Goal: Information Seeking & Learning: Understand process/instructions

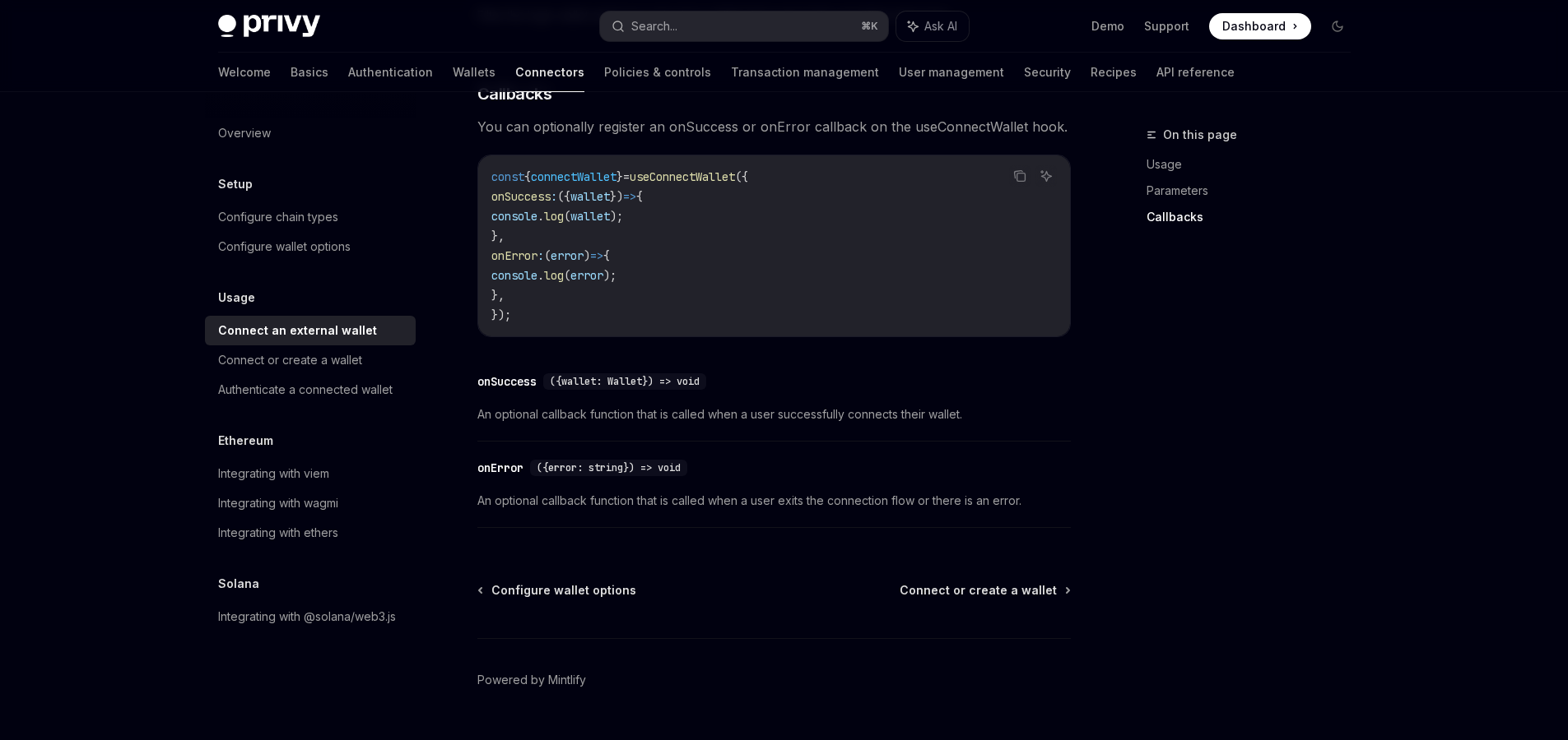
scroll to position [1062, 0]
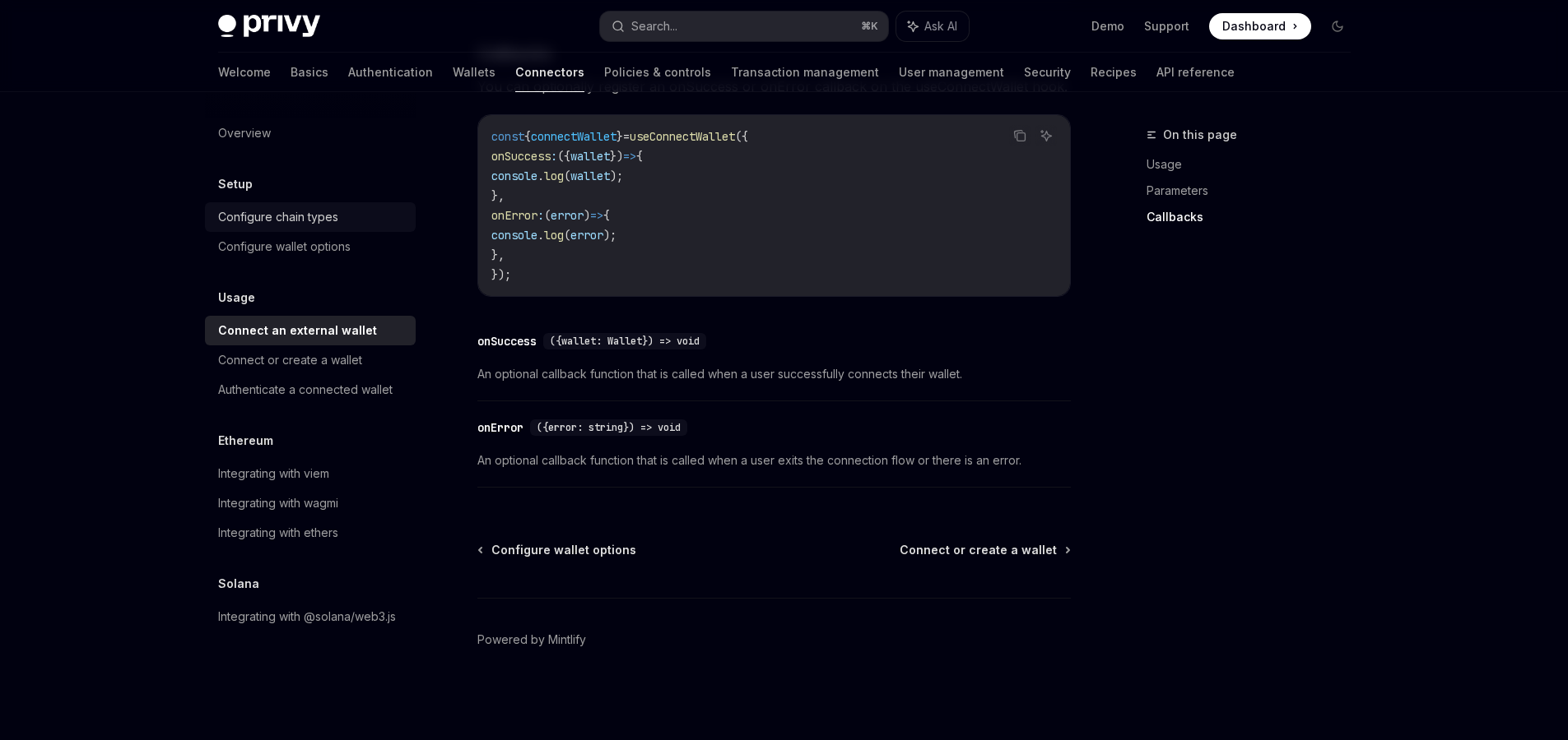
click at [304, 218] on div "Configure chain types" at bounding box center [278, 217] width 120 height 20
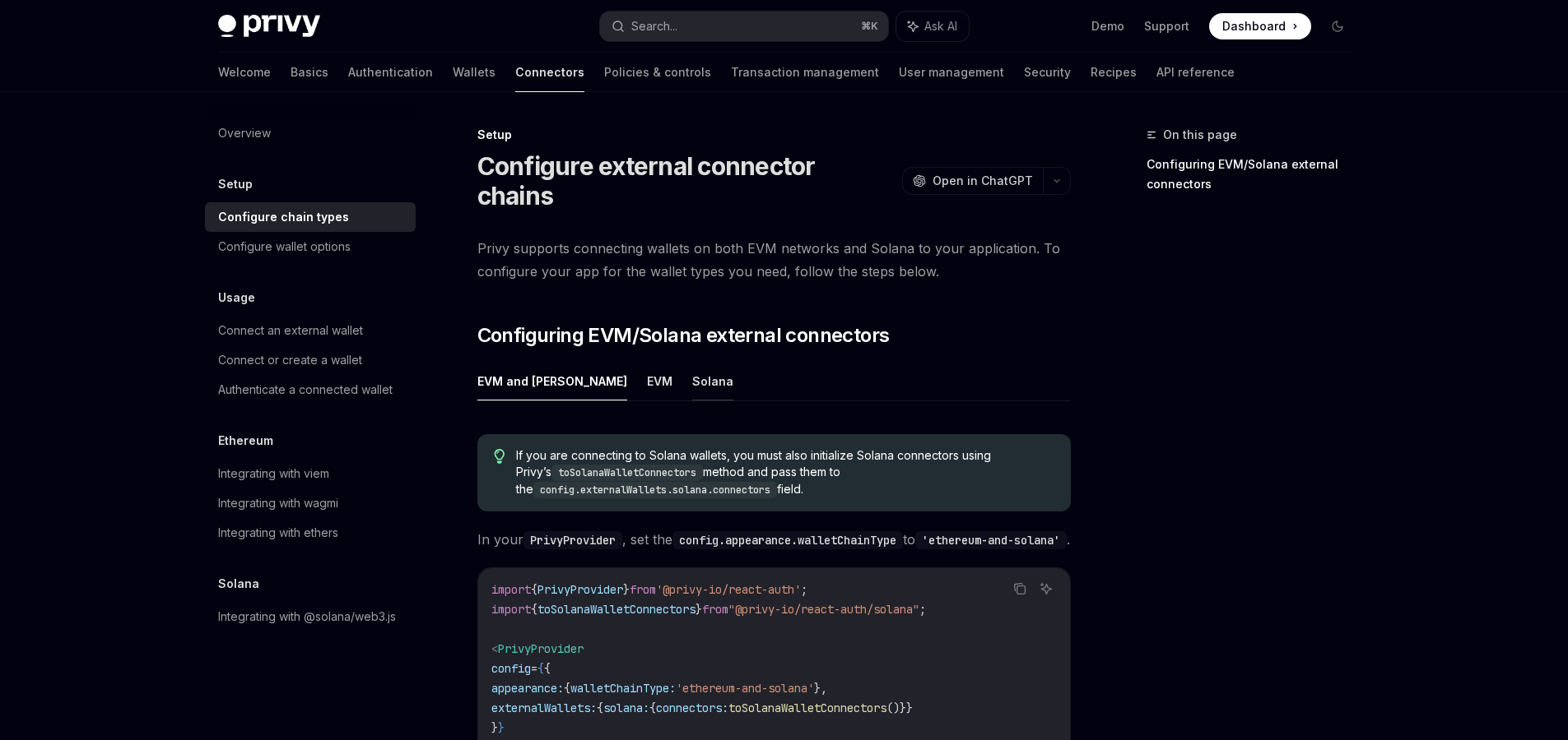
click at [692, 362] on button "Solana" at bounding box center [713, 381] width 42 height 39
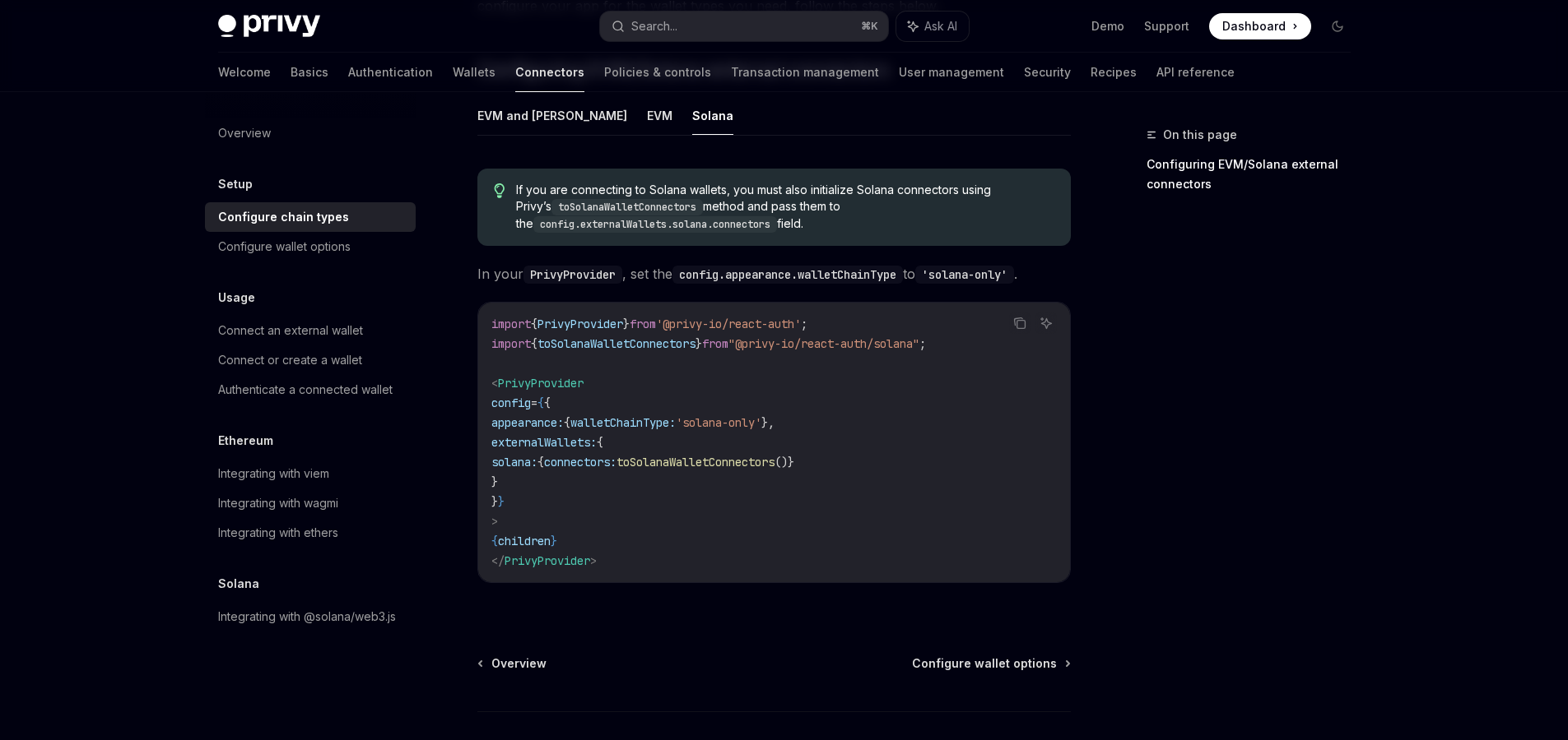
scroll to position [253, 0]
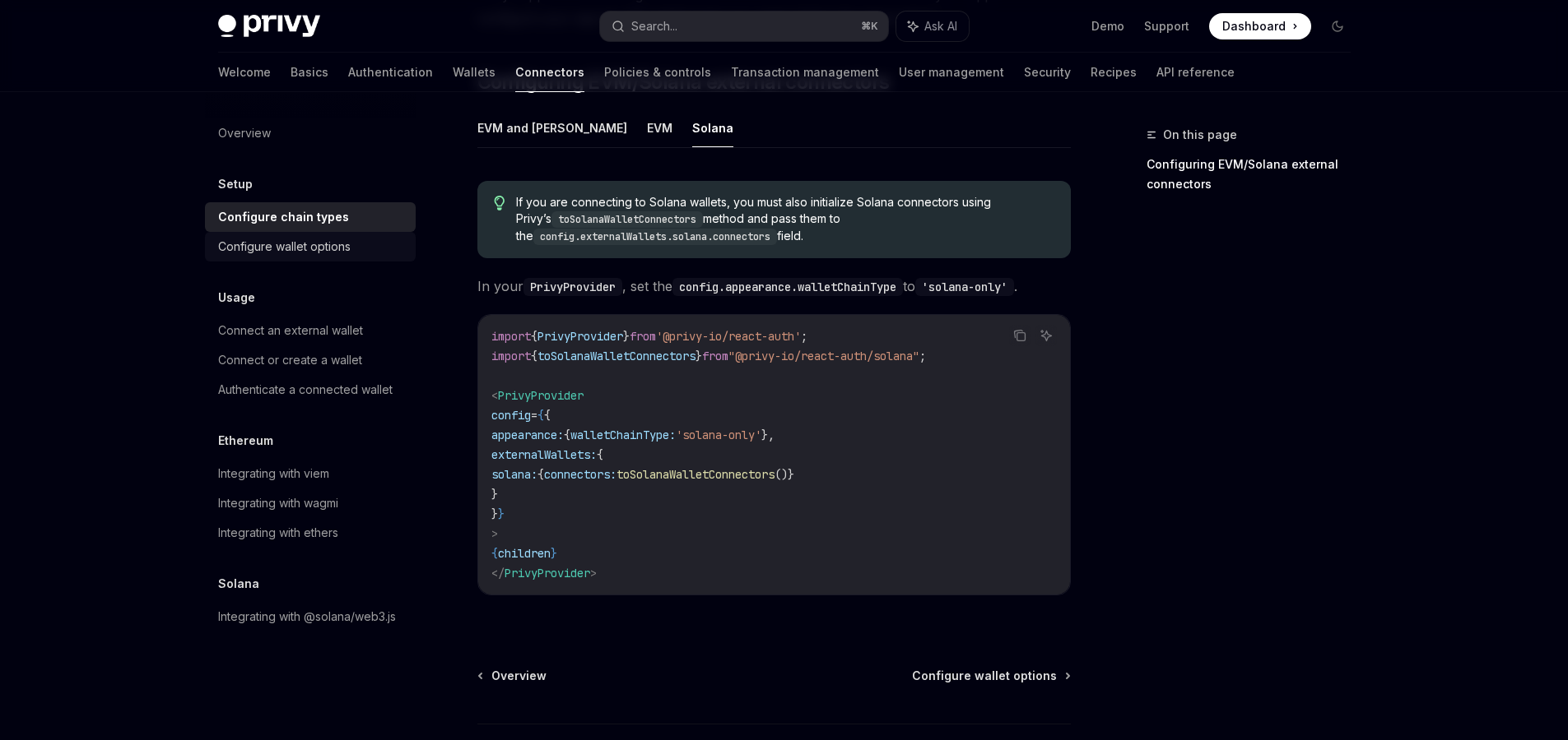
click at [282, 248] on div "Configure wallet options" at bounding box center [284, 246] width 132 height 20
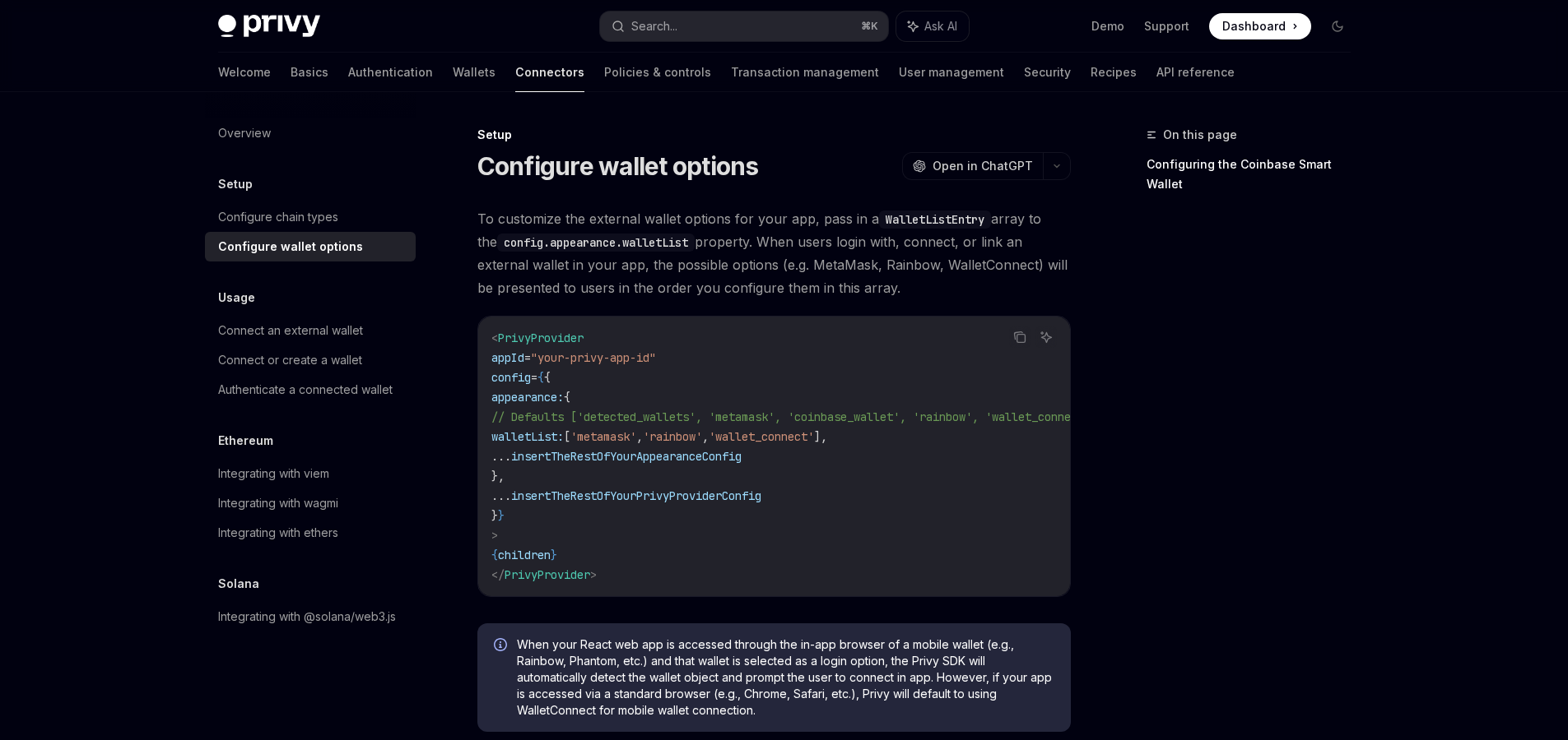
click at [237, 197] on div "Setup Configure chain types Configure wallet options" at bounding box center [310, 218] width 211 height 87
click at [241, 213] on div "Configure chain types" at bounding box center [278, 217] width 120 height 20
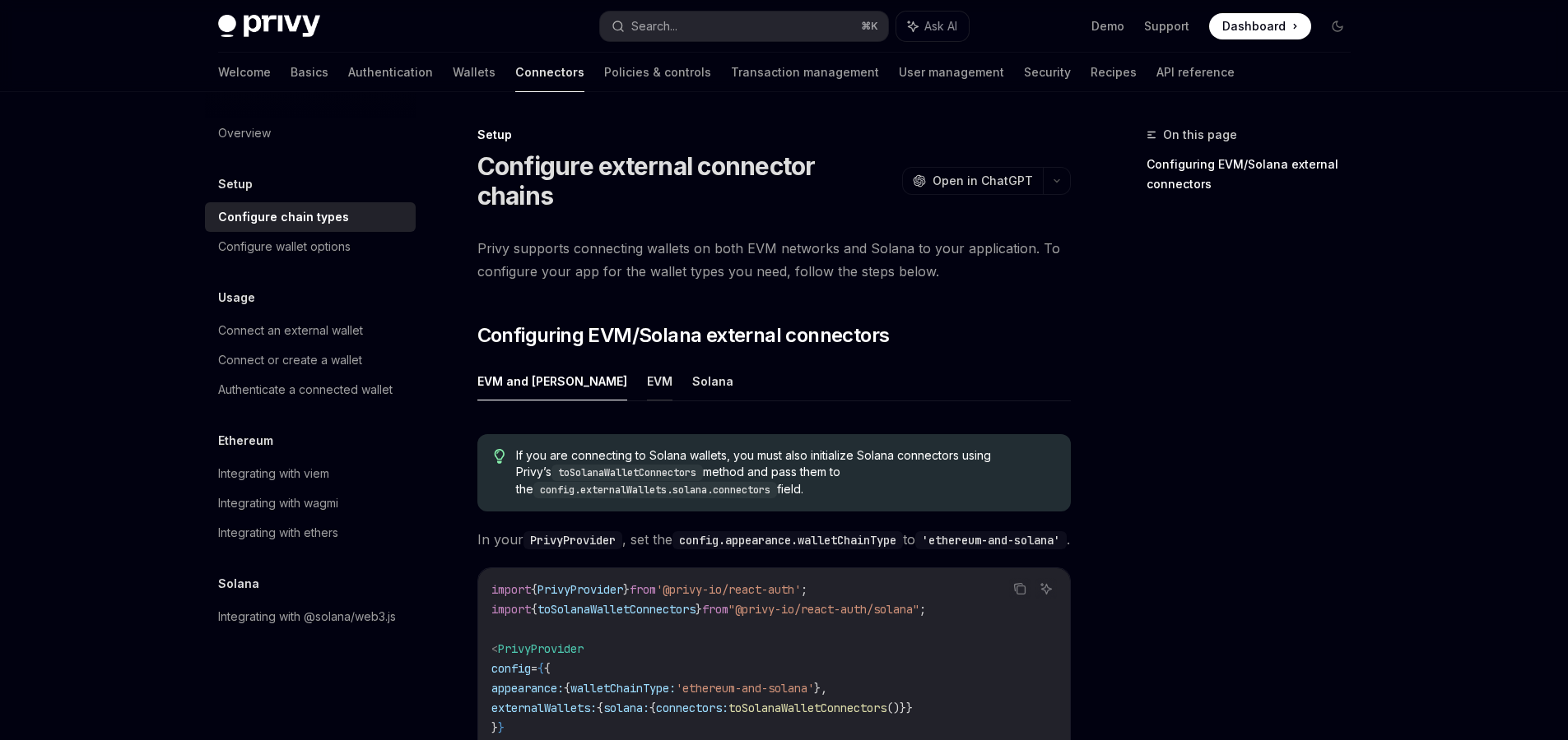
click at [647, 362] on button "EVM" at bounding box center [659, 381] width 25 height 39
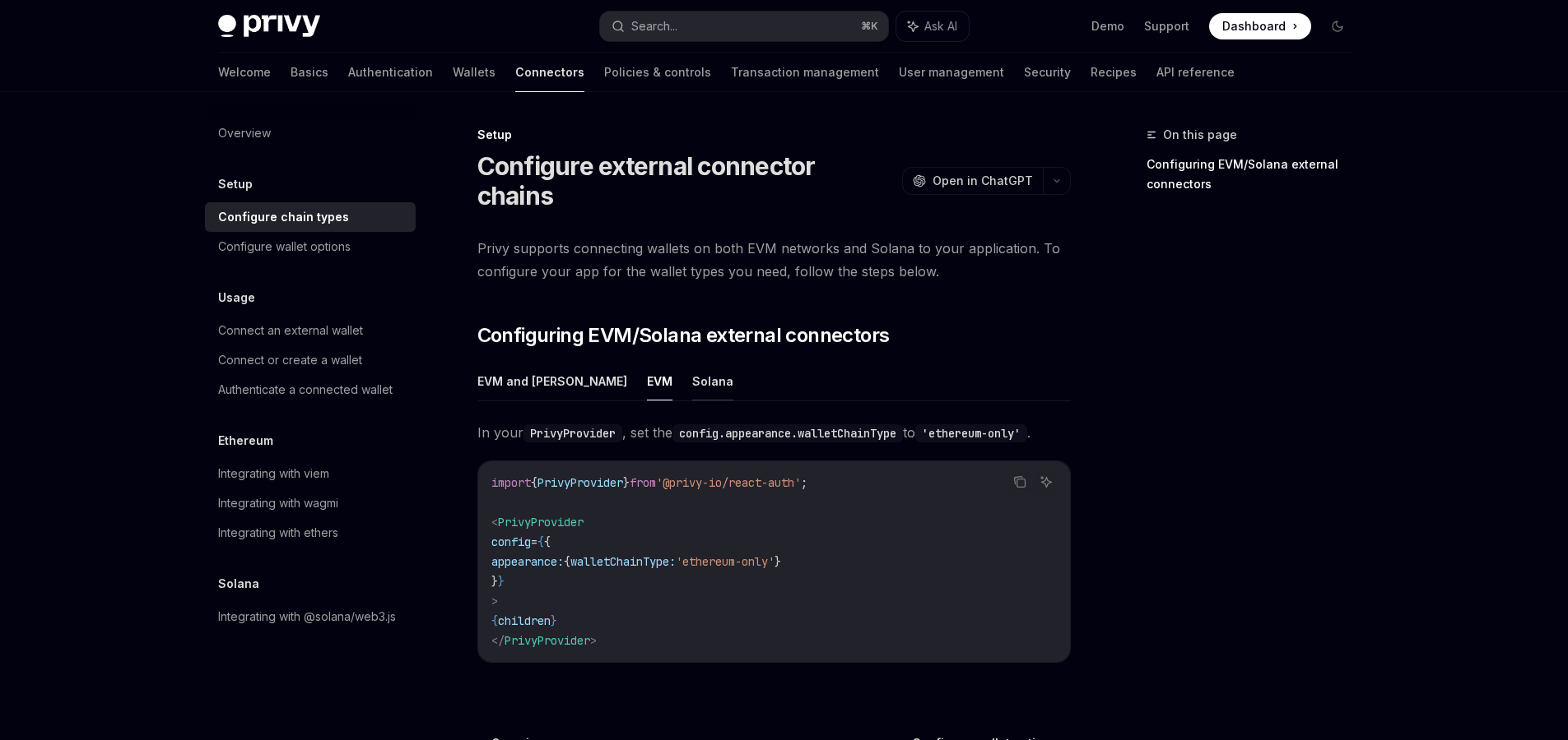
click at [692, 362] on button "Solana" at bounding box center [713, 381] width 42 height 39
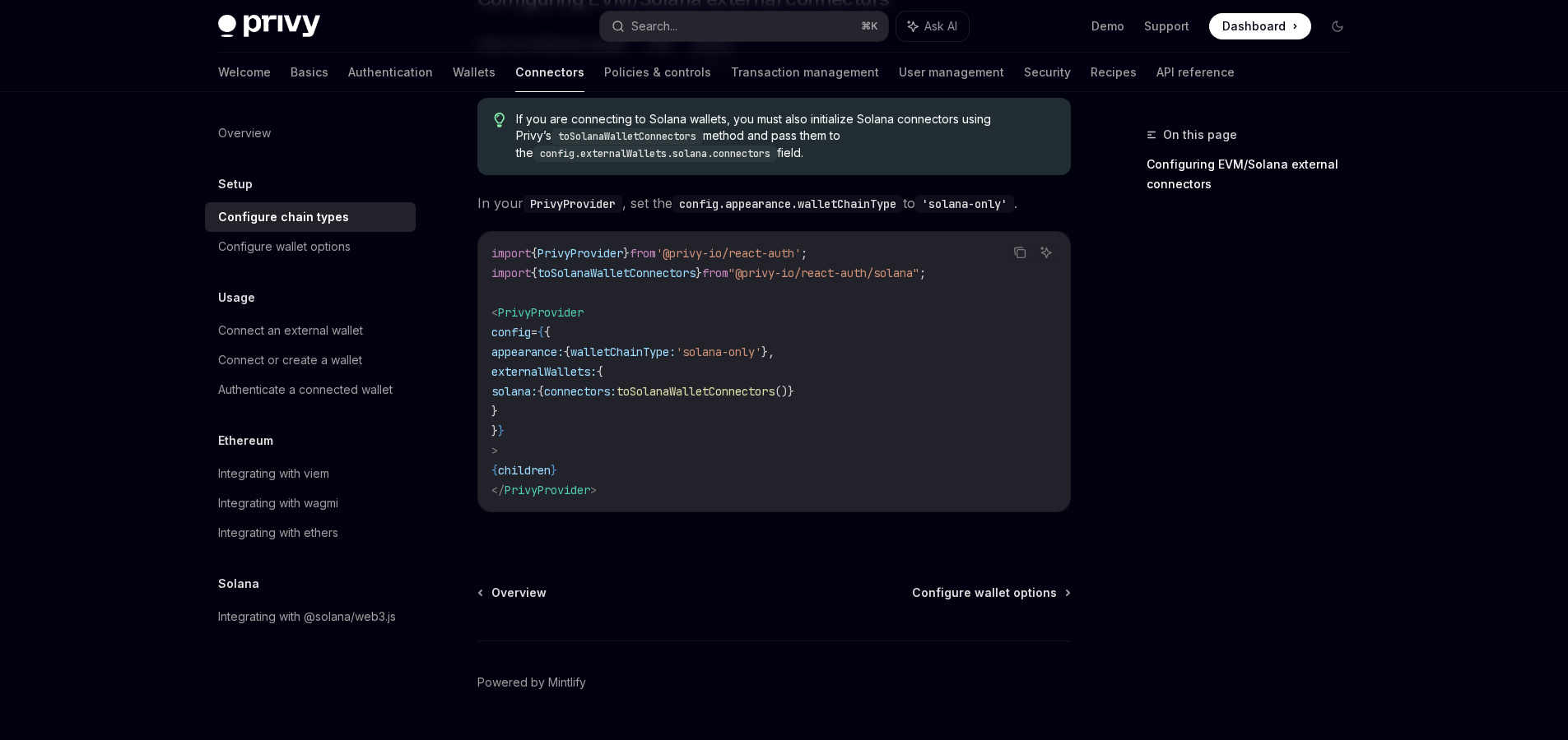
scroll to position [340, 0]
click at [281, 252] on div "Configure wallet options" at bounding box center [284, 246] width 132 height 20
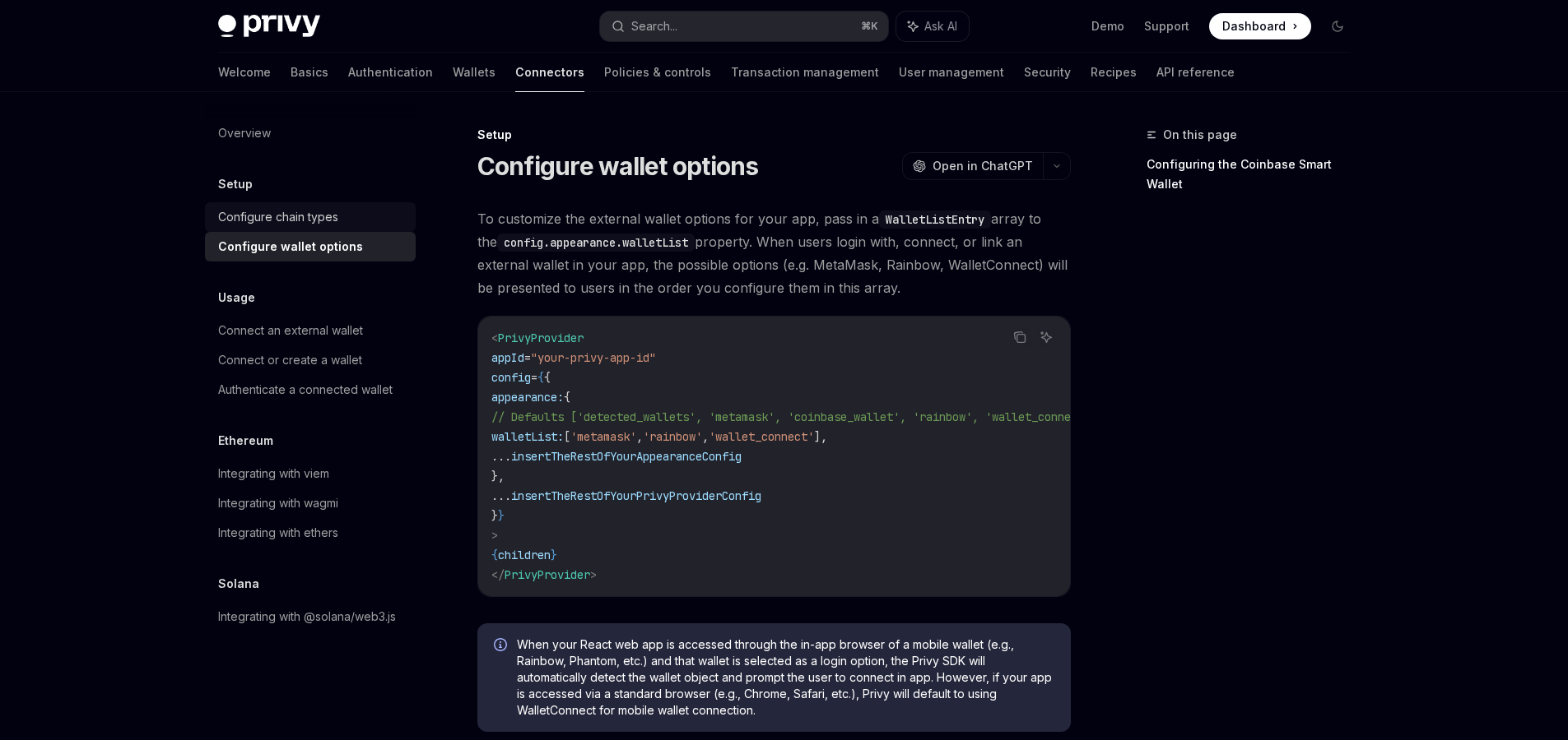
click at [297, 214] on div "Configure chain types" at bounding box center [278, 217] width 120 height 20
type textarea "*"
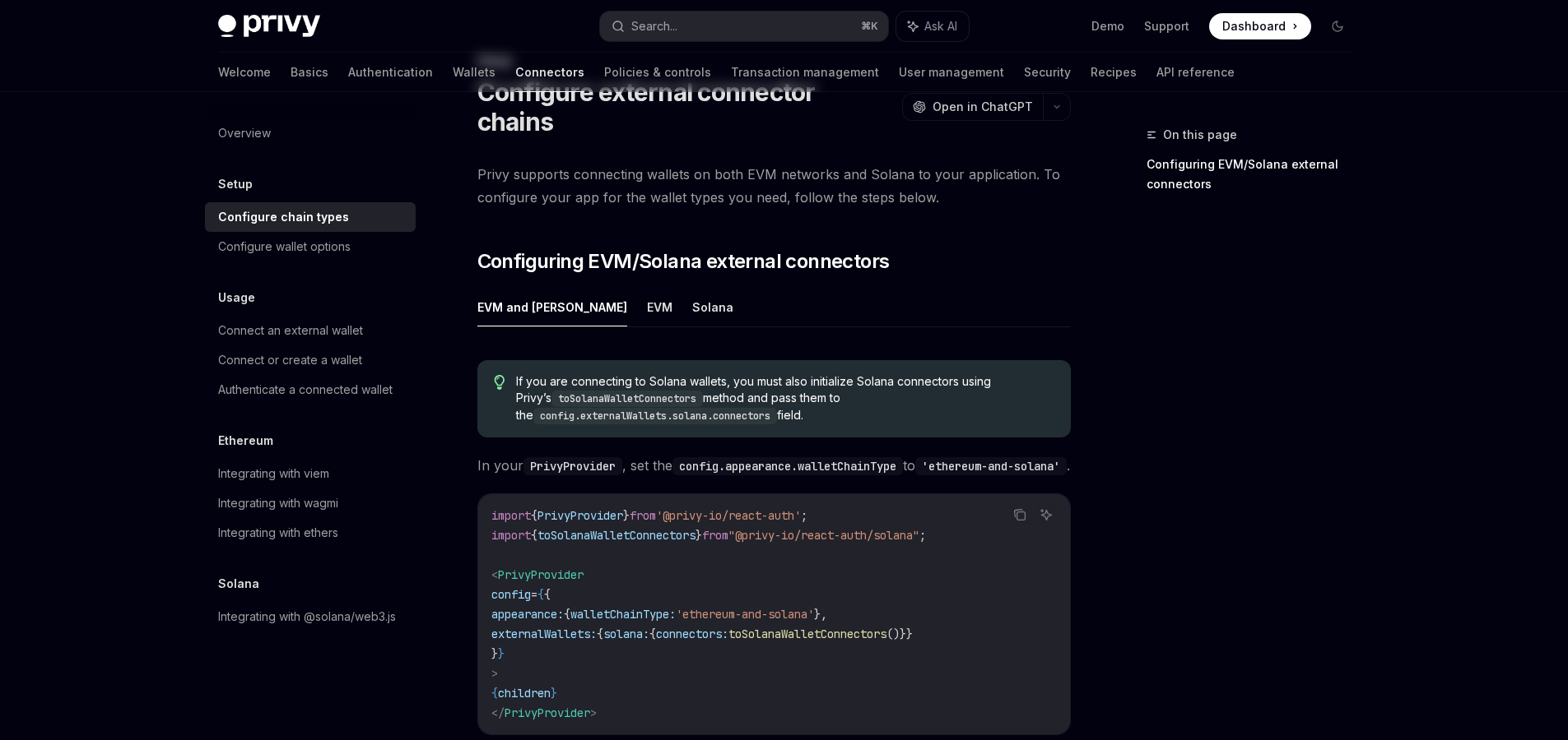
scroll to position [136, 0]
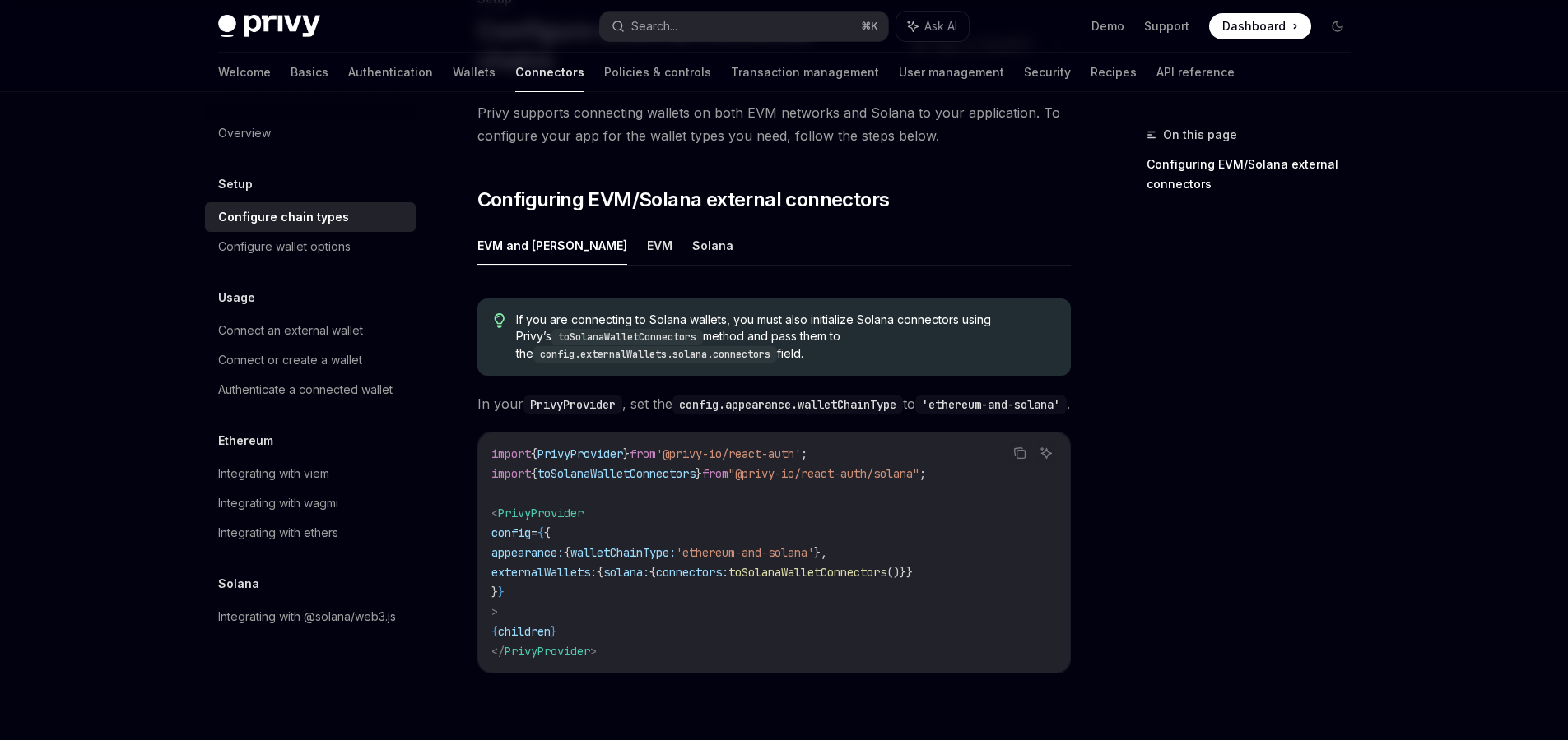
click at [880, 566] on span "toSolanaWalletConnectors" at bounding box center [807, 572] width 158 height 15
copy span "toSolanaWalletConnectors"
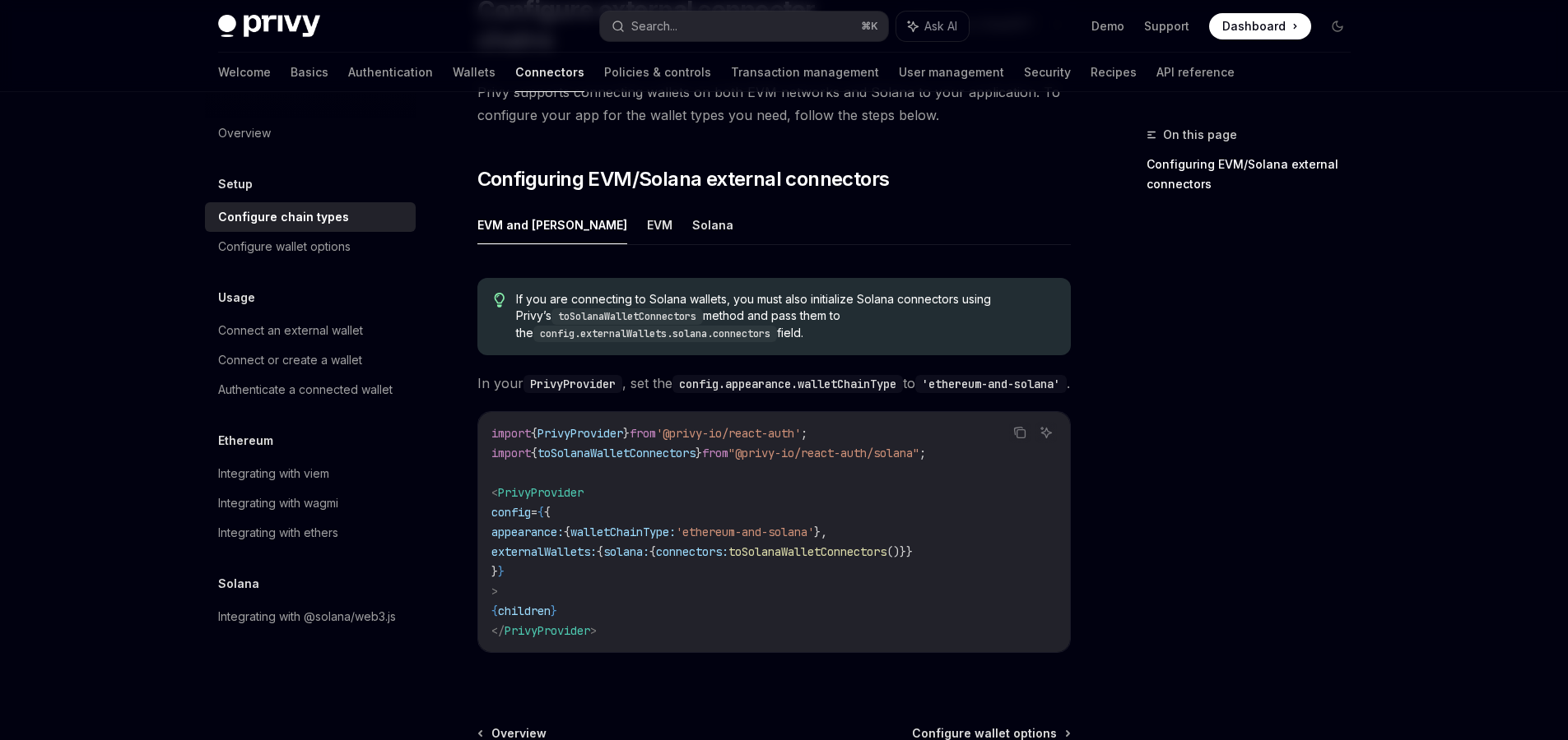
scroll to position [159, 0]
click at [881, 542] on span "toSolanaWalletConnectors" at bounding box center [807, 549] width 158 height 15
click at [875, 542] on span "toSolanaWalletConnectors" at bounding box center [807, 549] width 158 height 15
